Goal: Information Seeking & Learning: Learn about a topic

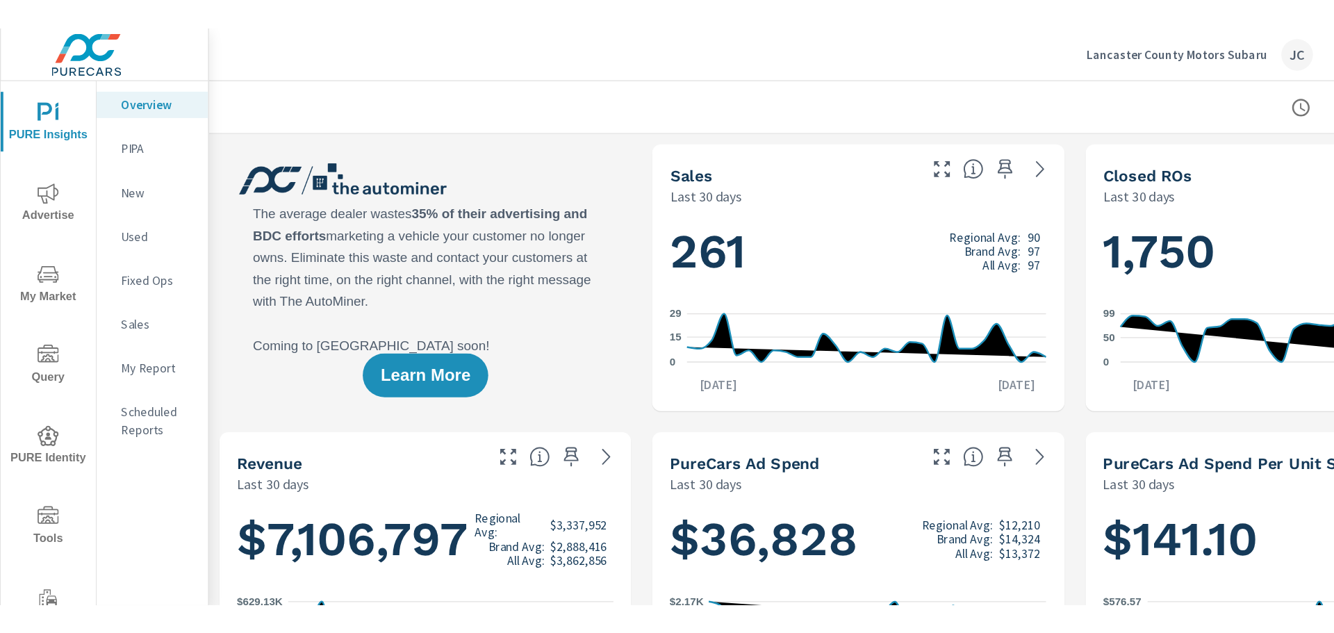
scroll to position [750, 0]
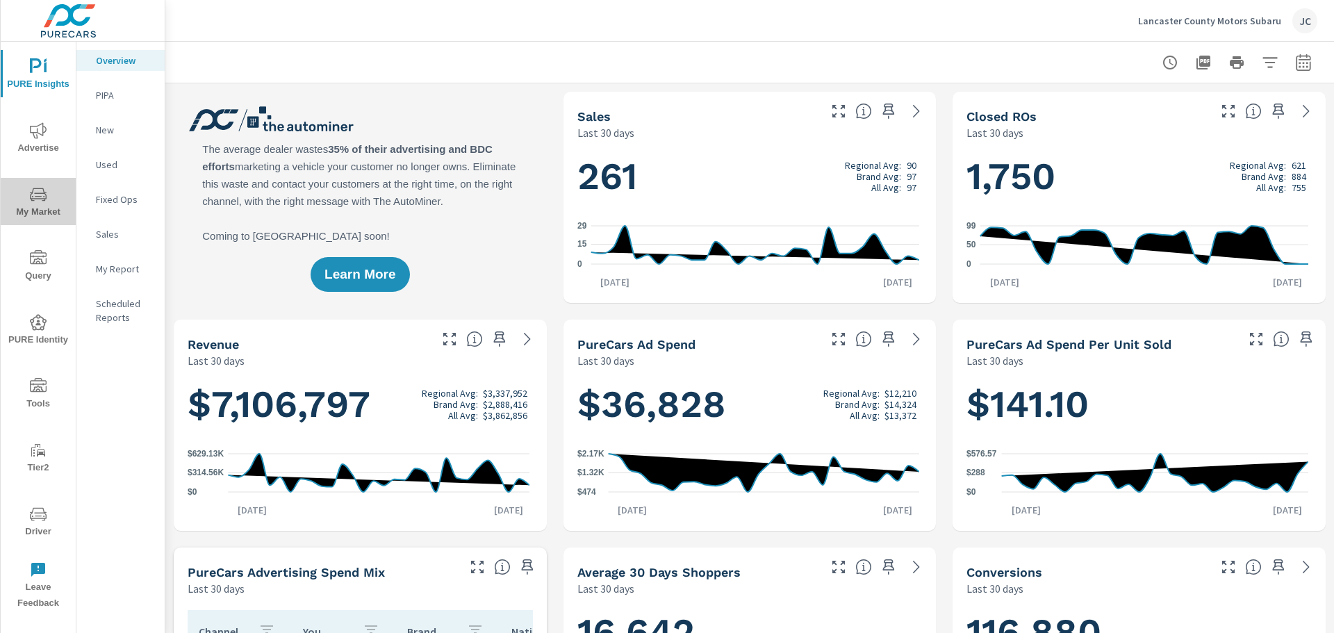
click at [34, 192] on icon "nav menu" at bounding box center [38, 194] width 17 height 17
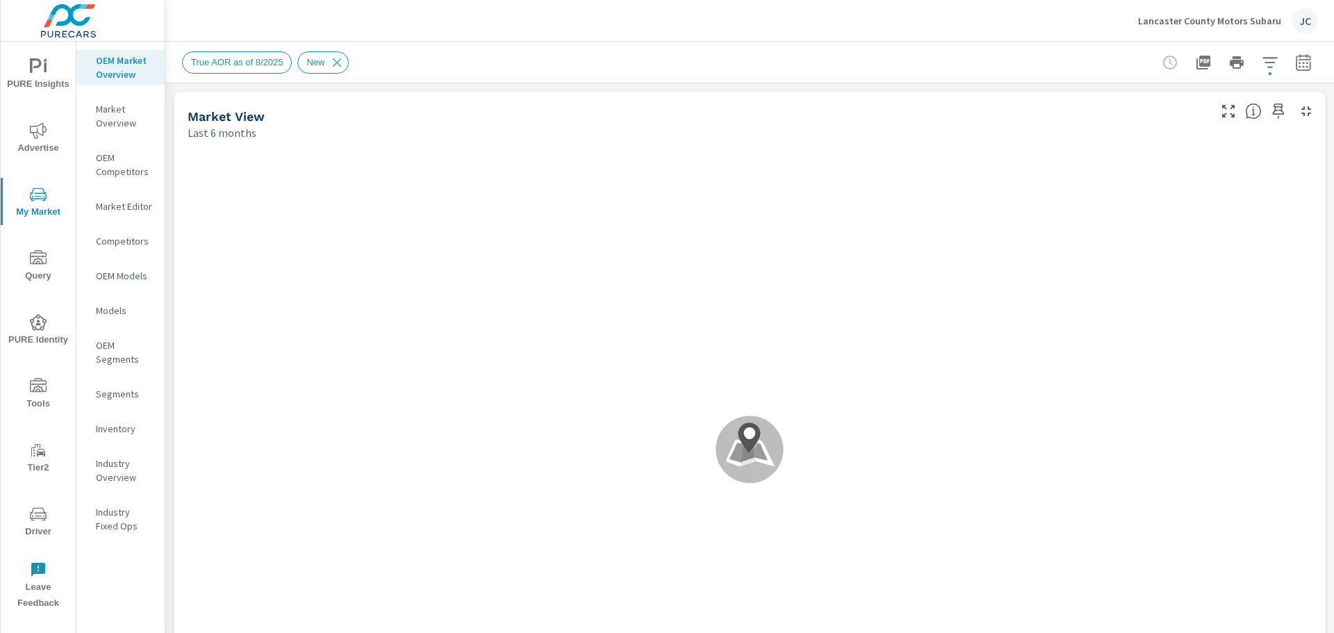
scroll to position [1, 0]
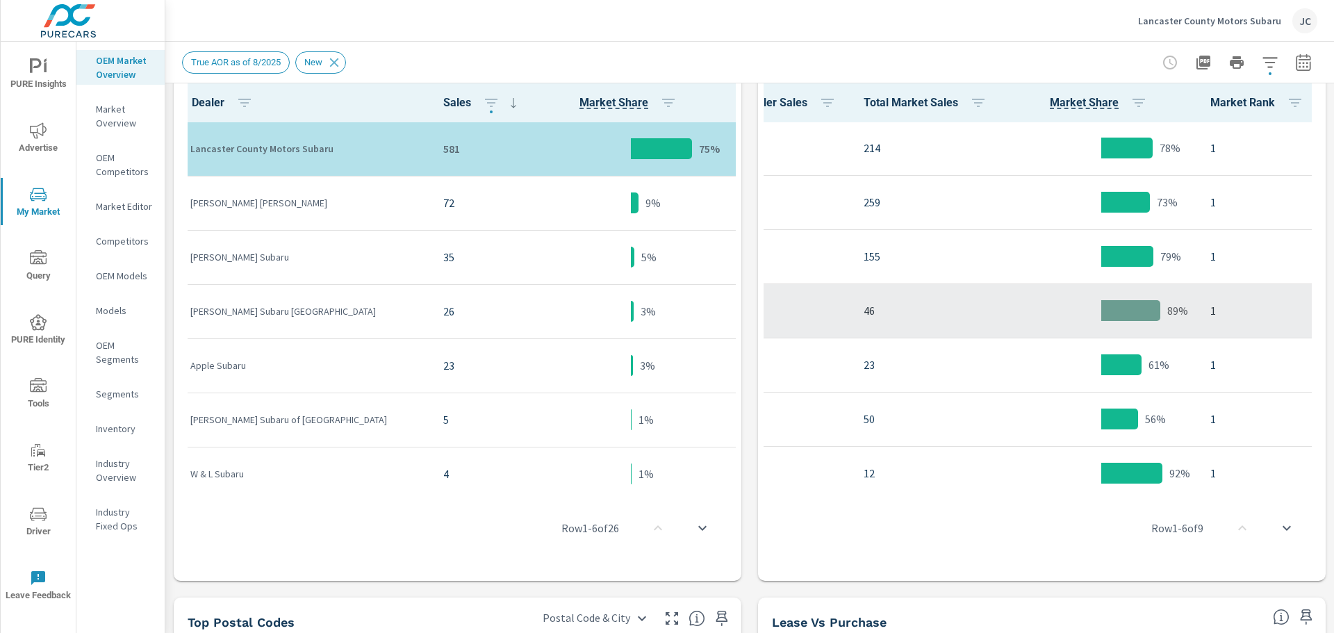
scroll to position [0, 397]
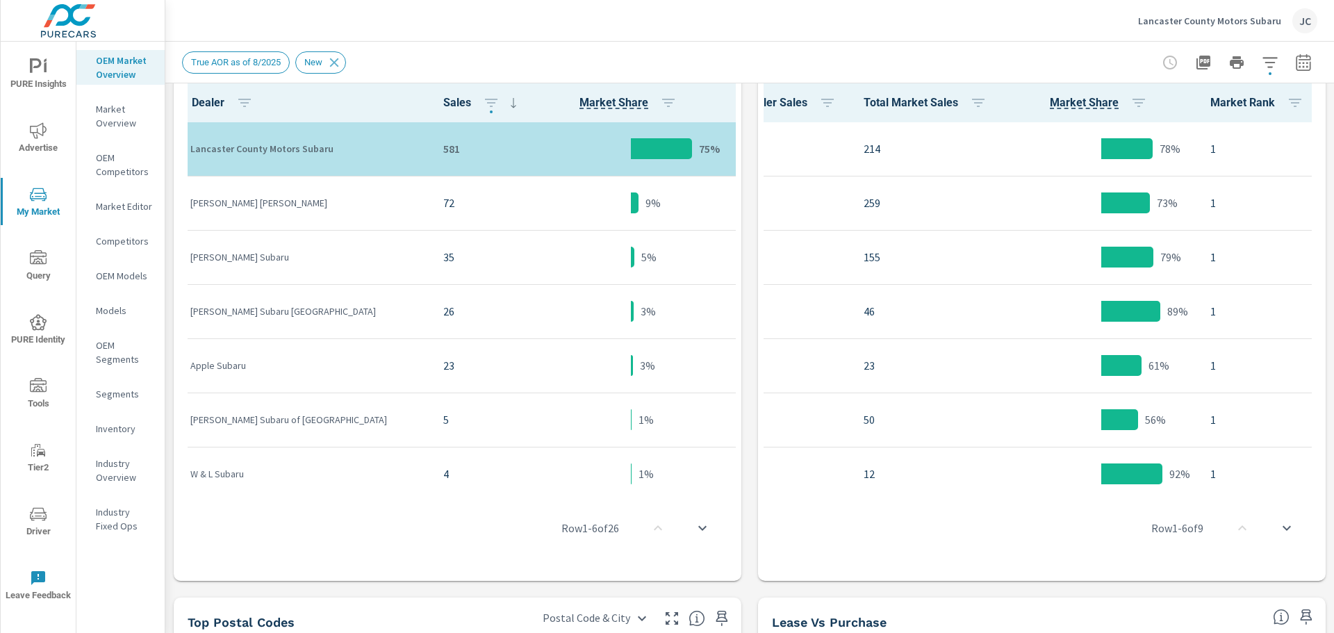
drag, startPoint x: 1112, startPoint y: 487, endPoint x: 1276, endPoint y: 493, distance: 164.1
click at [1067, 493] on div "Row 1 - 6 of 9" at bounding box center [1042, 527] width 557 height 83
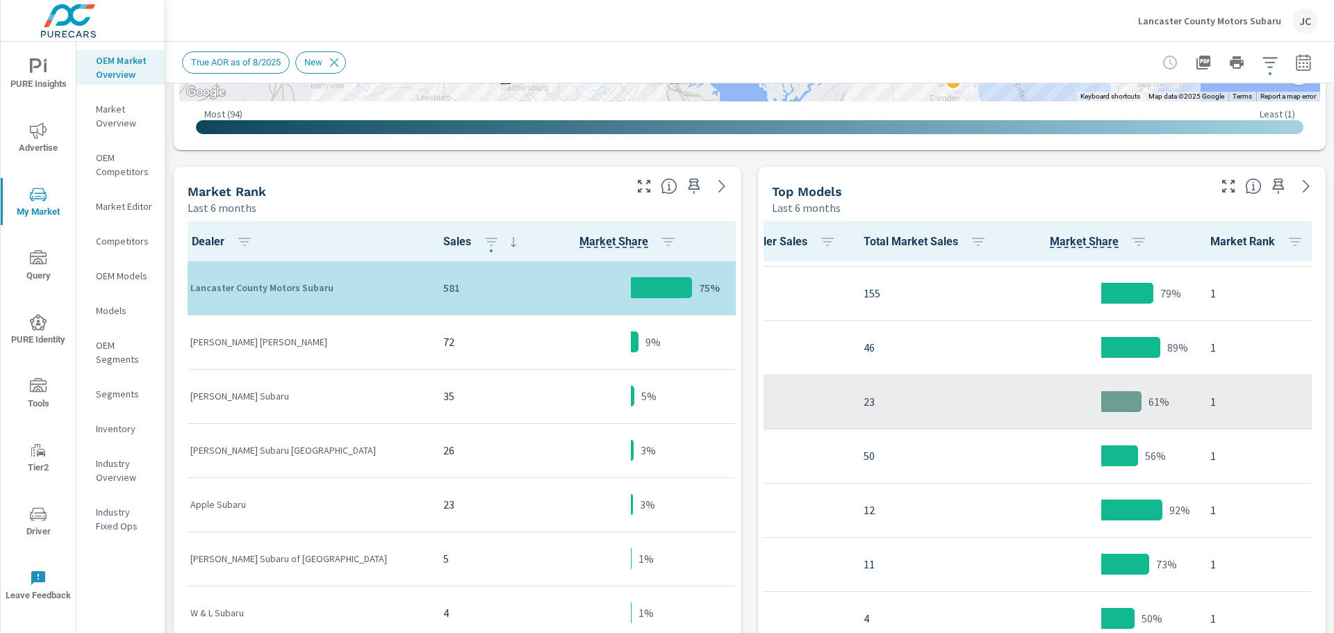
scroll to position [129, 397]
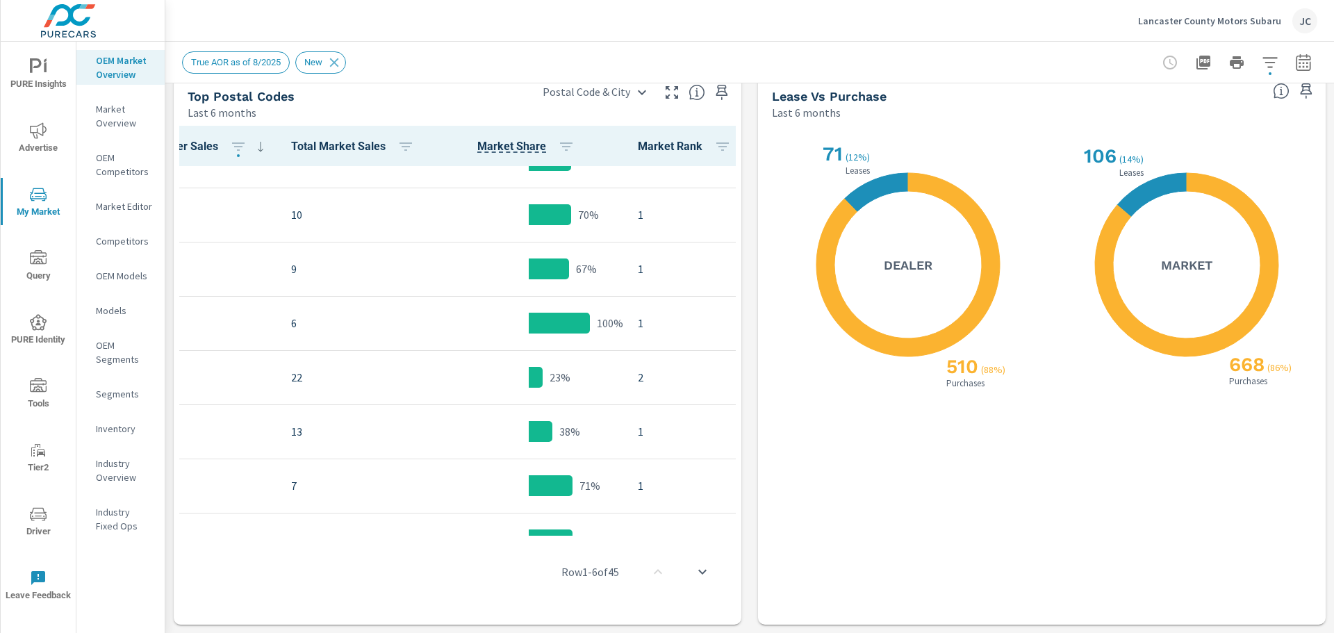
scroll to position [1043, 266]
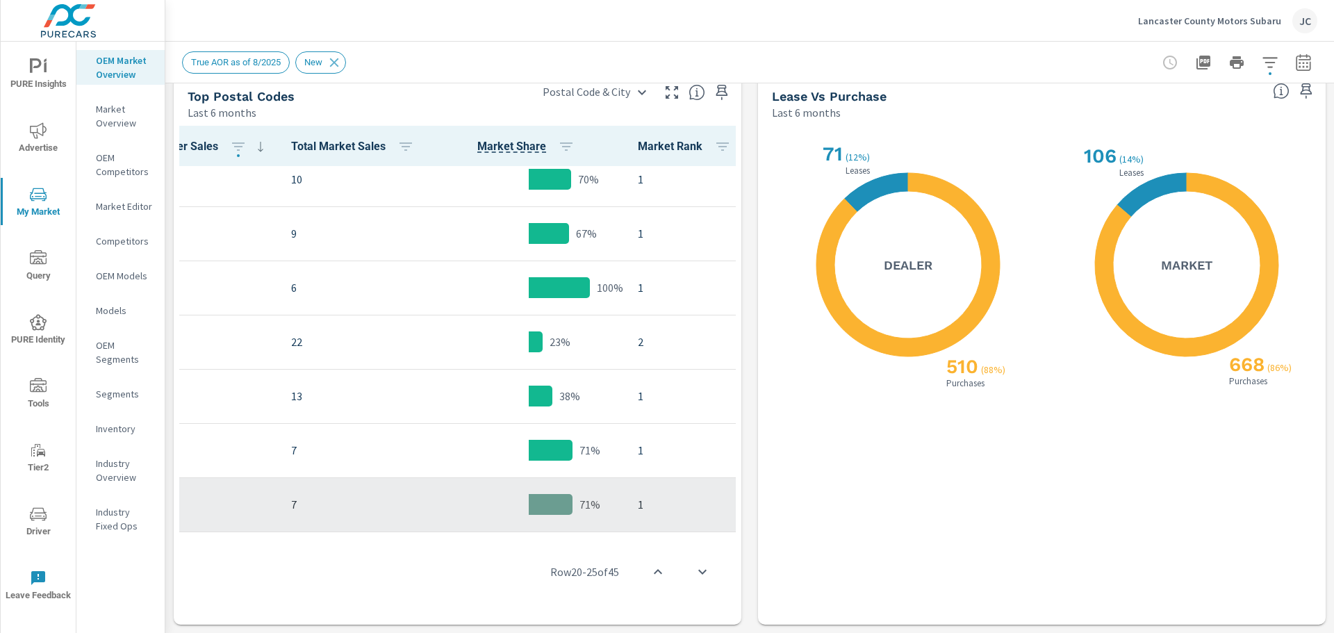
drag, startPoint x: 640, startPoint y: 530, endPoint x: 390, endPoint y: 512, distance: 250.8
click at [390, 512] on div "Postal Code City Dealer Sales Total Market Sales Market Share Market Rank 17601…" at bounding box center [457, 372] width 557 height 493
drag, startPoint x: 425, startPoint y: 531, endPoint x: 236, endPoint y: 523, distance: 189.1
click at [236, 523] on div "Postal Code City Dealer Sales Total Market Sales Market Share Market Rank 17601…" at bounding box center [457, 372] width 557 height 493
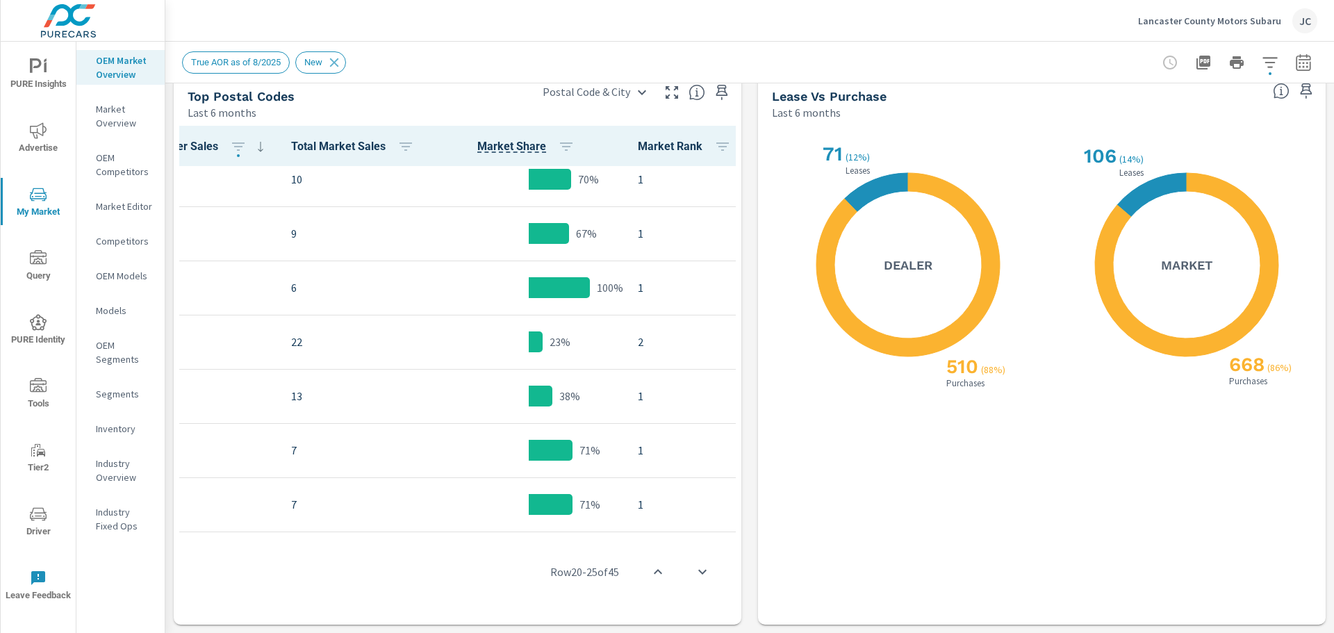
drag, startPoint x: 487, startPoint y: 531, endPoint x: 414, endPoint y: 528, distance: 73.0
click at [414, 528] on div "Postal Code City Dealer Sales Total Market Sales Market Share Market Rank 17601…" at bounding box center [457, 372] width 557 height 493
drag, startPoint x: 692, startPoint y: 530, endPoint x: 472, endPoint y: 532, distance: 219.6
click at [472, 532] on div "Row 20 - 25 of 45" at bounding box center [457, 571] width 557 height 83
drag, startPoint x: 672, startPoint y: 530, endPoint x: 614, endPoint y: 531, distance: 58.4
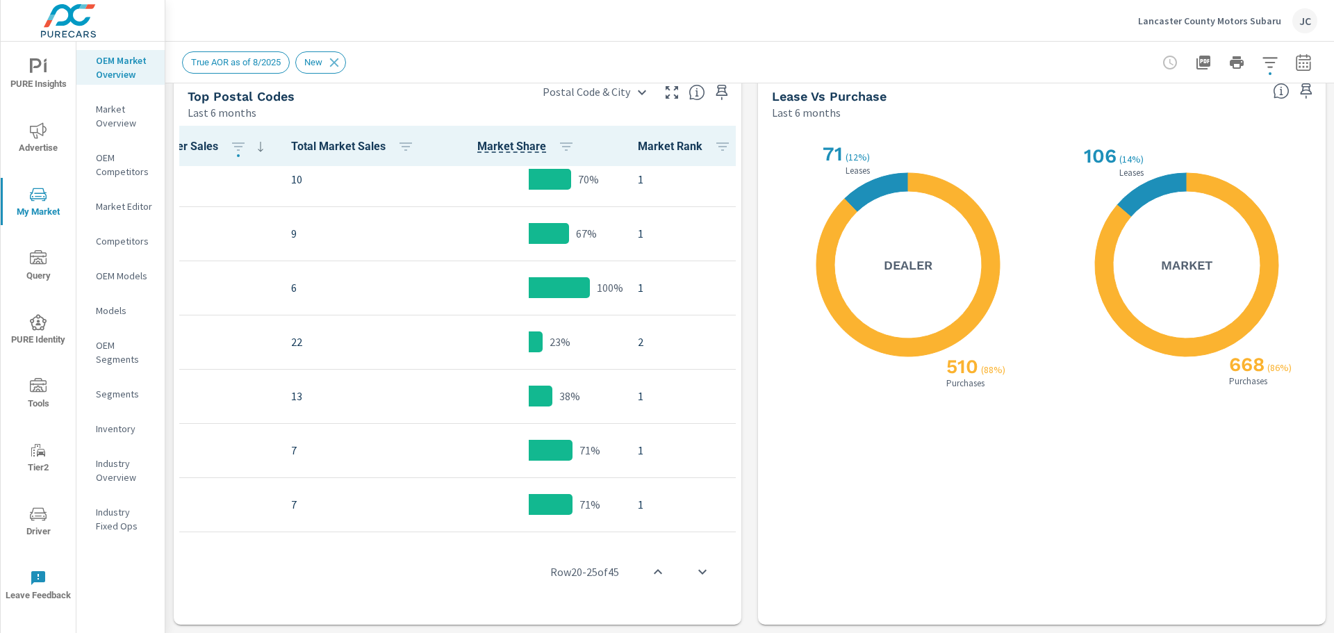
click at [614, 531] on div "Row 20 - 25 of 45" at bounding box center [457, 571] width 557 height 83
drag, startPoint x: 254, startPoint y: 530, endPoint x: 173, endPoint y: 528, distance: 81.3
click at [188, 532] on div "Row 20 - 25 of 45" at bounding box center [457, 571] width 557 height 83
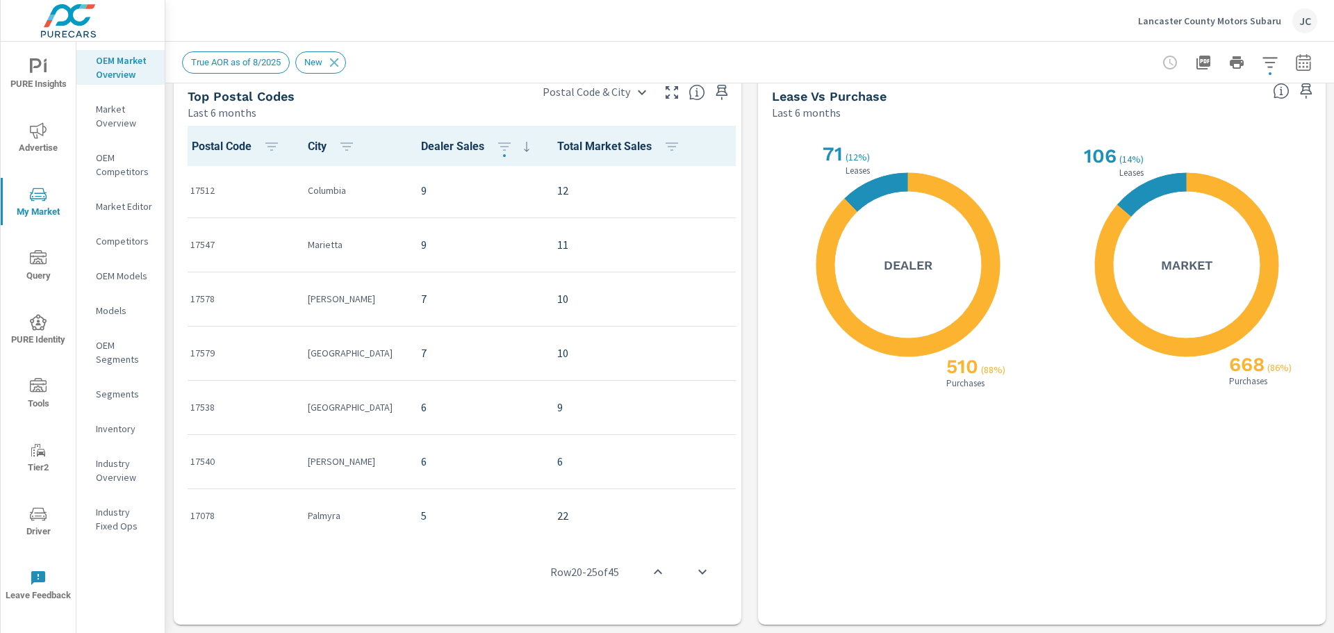
scroll to position [834, 0]
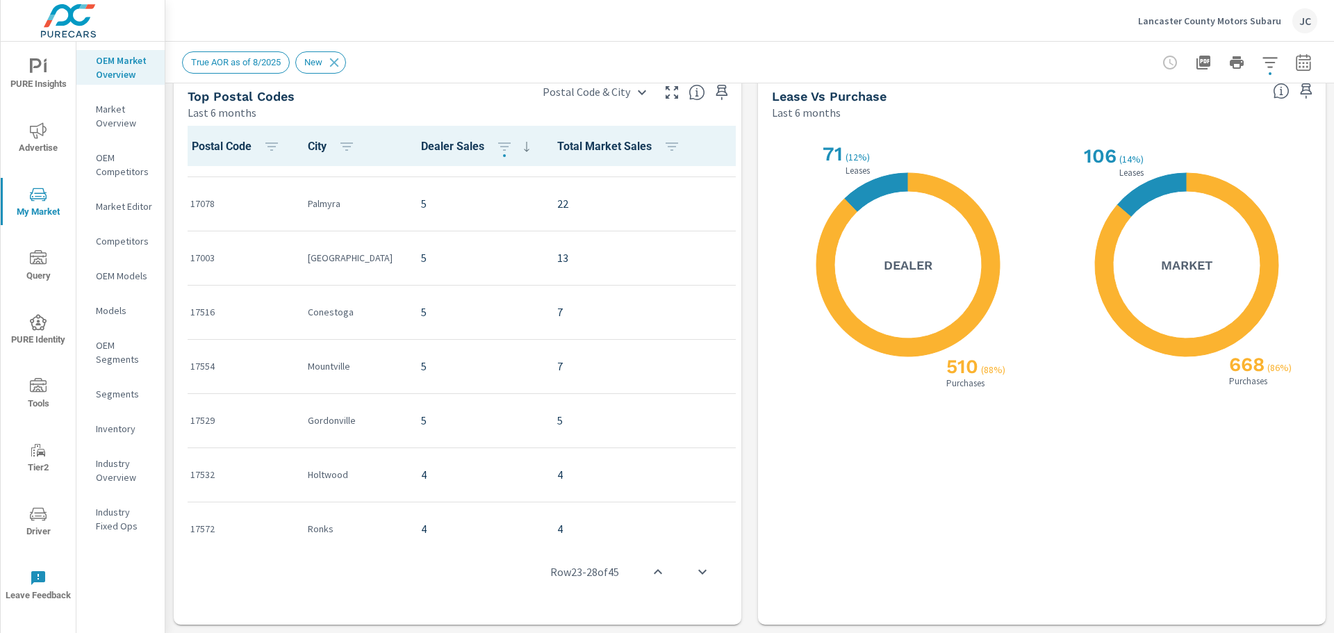
drag, startPoint x: 488, startPoint y: 534, endPoint x: 565, endPoint y: 540, distance: 77.4
click at [565, 540] on div "Row 23 - 28 of 45" at bounding box center [457, 571] width 557 height 83
drag, startPoint x: 534, startPoint y: 531, endPoint x: 675, endPoint y: 535, distance: 141.1
click at [675, 535] on div "Row 23 - 28 of 45" at bounding box center [457, 571] width 557 height 83
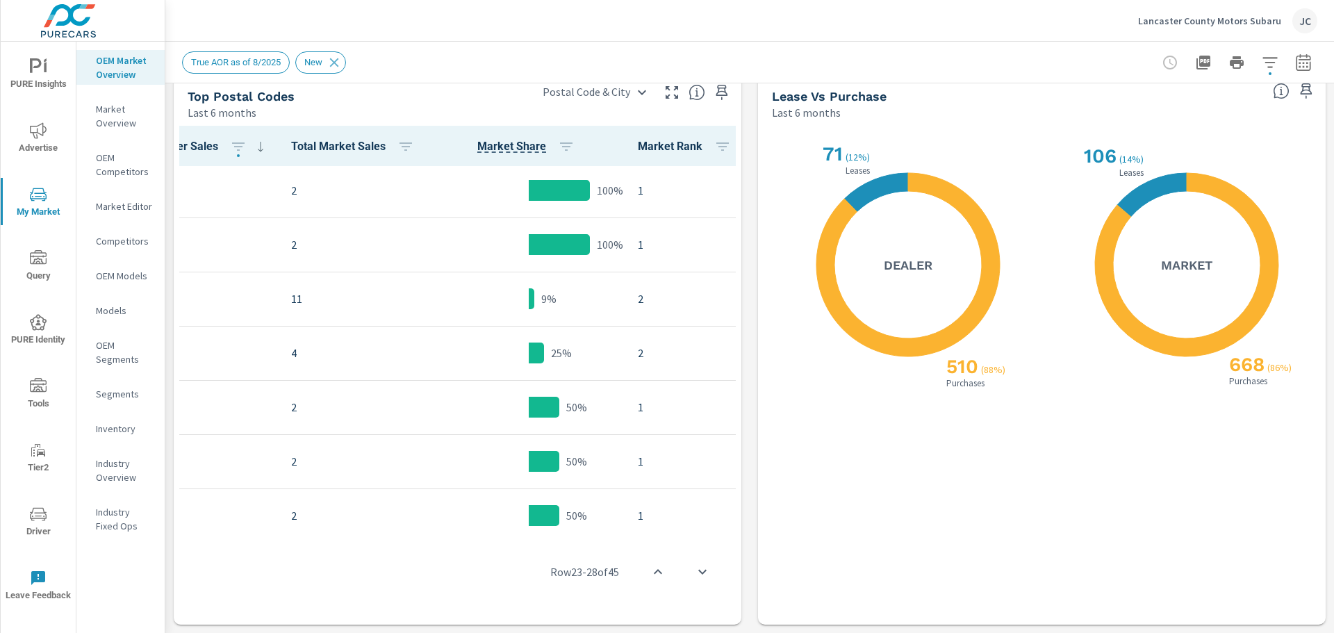
scroll to position [2080, 266]
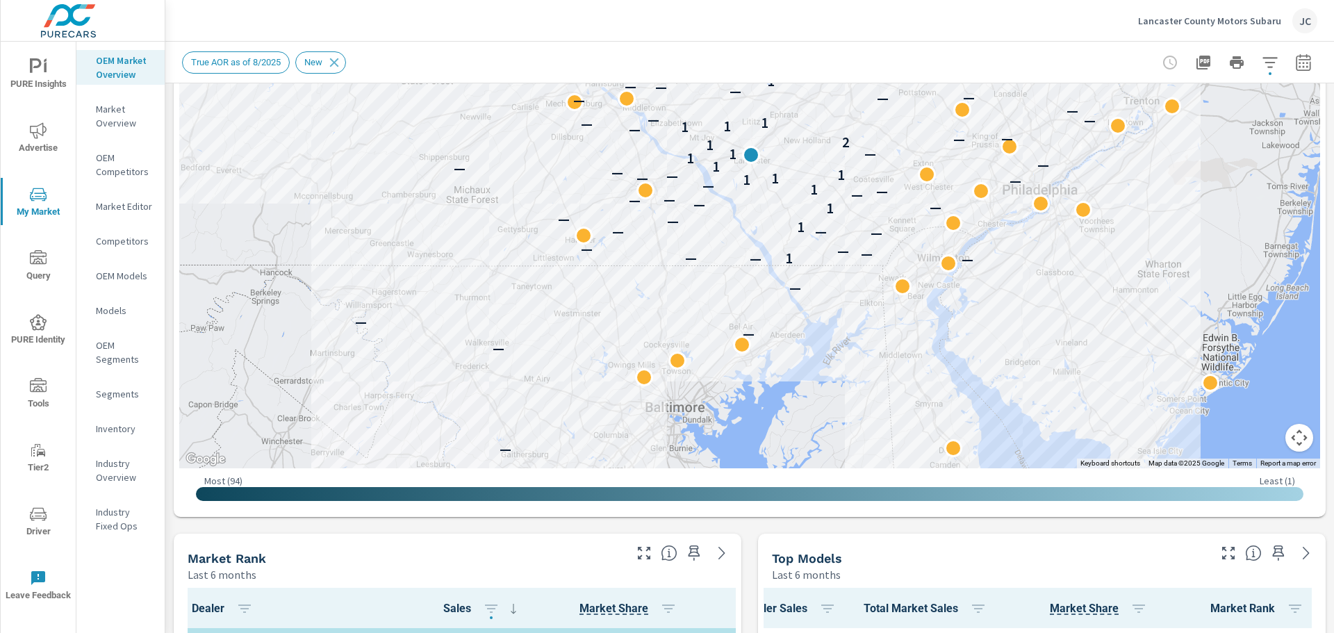
scroll to position [231, 0]
